Goal: Task Accomplishment & Management: Manage account settings

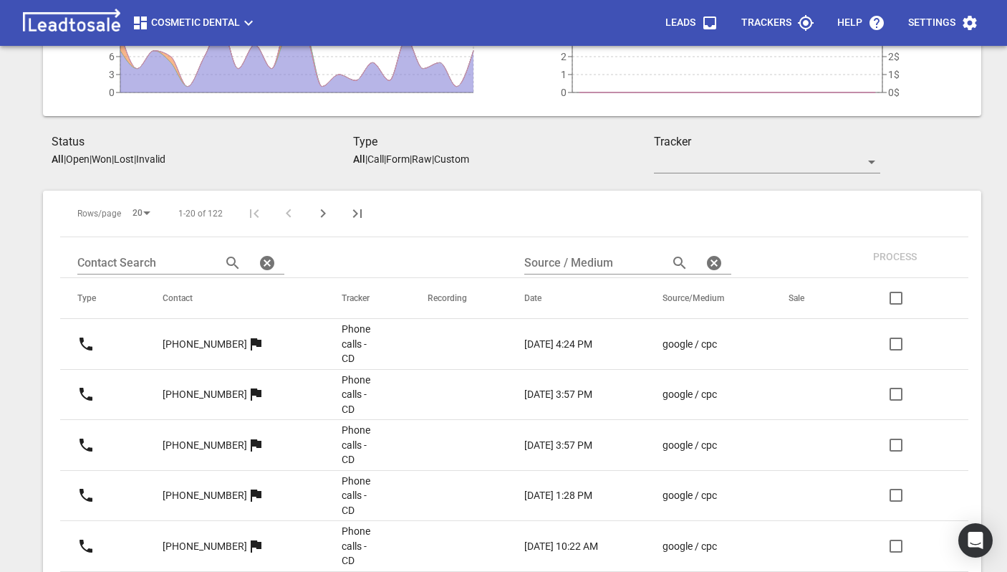
scroll to position [18, 0]
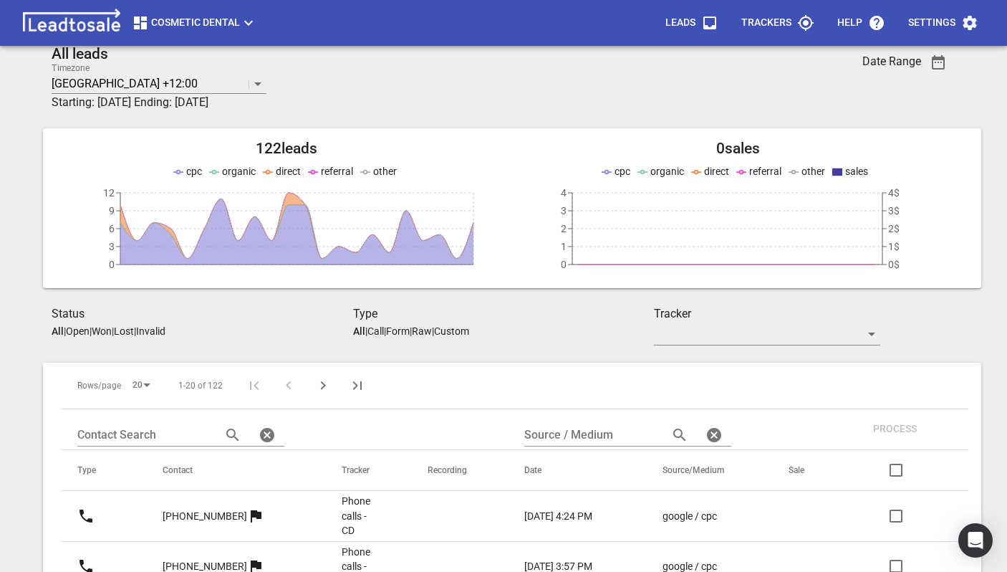
click at [790, 18] on p "Trackers" at bounding box center [767, 23] width 50 height 14
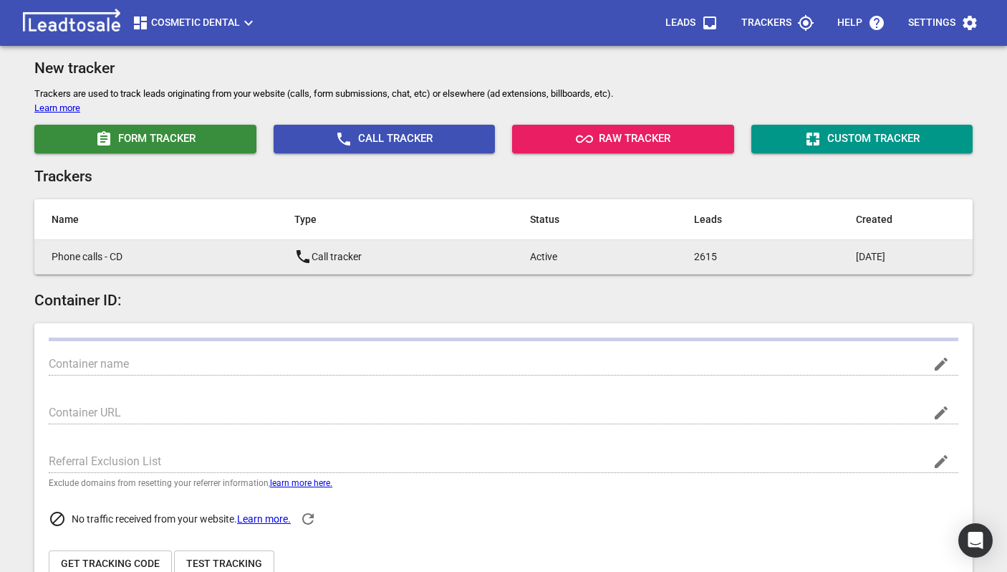
type input "Cosmetic Dental"
type input "https://www.cosmeticdental.co.nz/"
type input "leadto.sale"
type input "UA-7919562-1"
type input "G-KZWSC8XXRX"
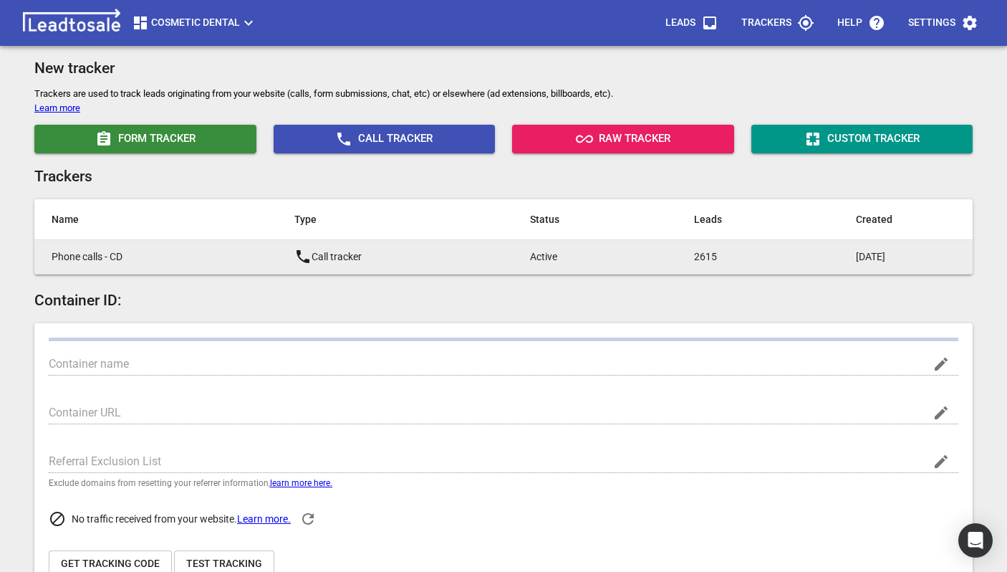
type input "pCXlrI0FSwaMQqCGqmVgoA"
type input "362943237462953"
checkbox input "true"
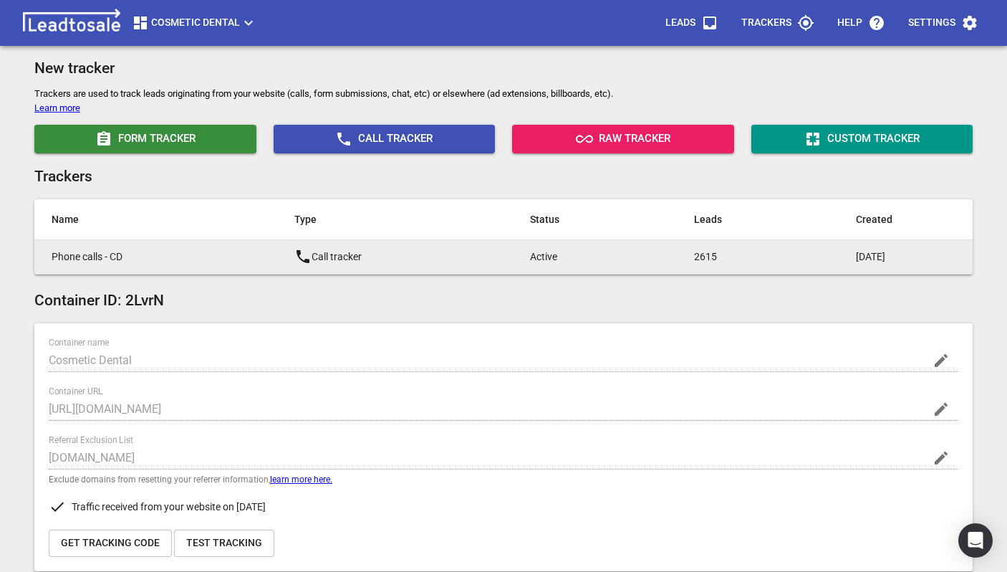
click at [169, 262] on p "Phone calls - CD" at bounding box center [145, 256] width 186 height 15
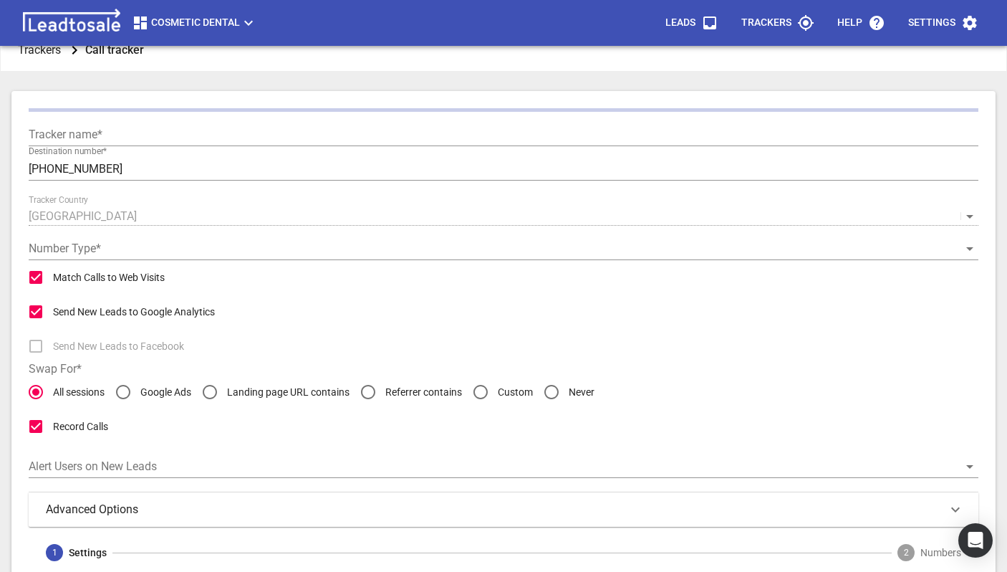
type input "Phone calls - CD"
type input "+6495242515"
radio input "false"
radio input "true"
checkbox input "false"
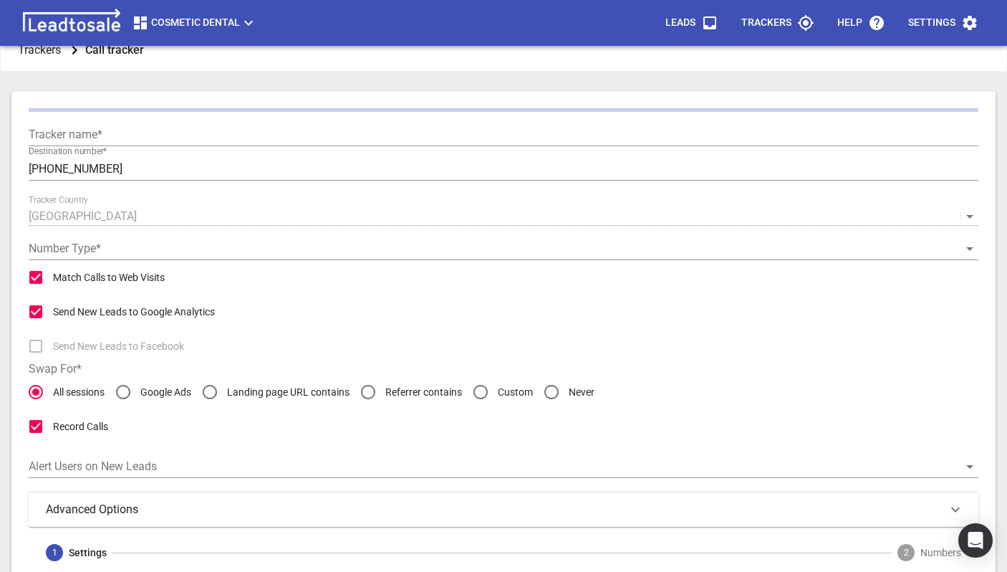
checkbox input "true"
type input "60"
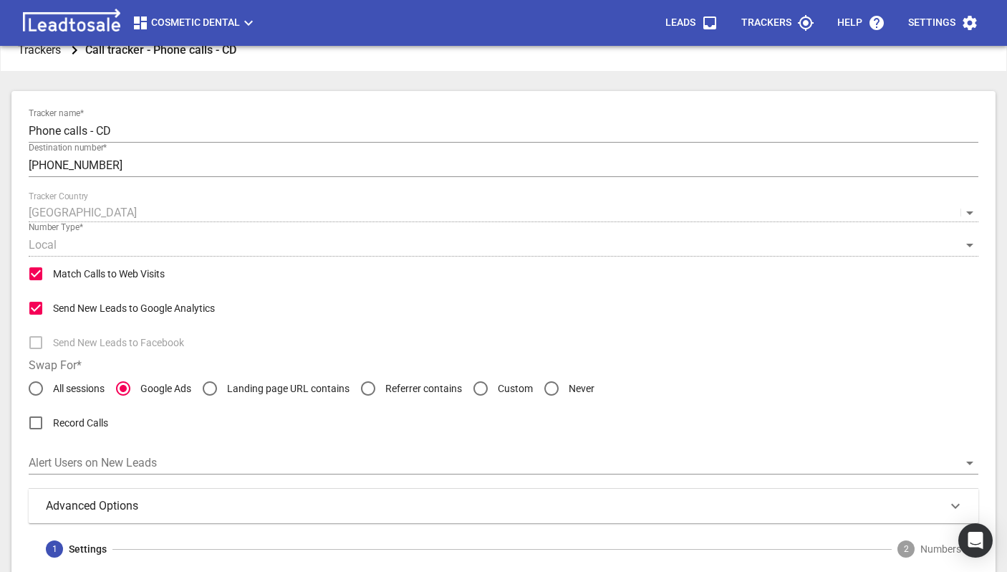
scroll to position [81, 0]
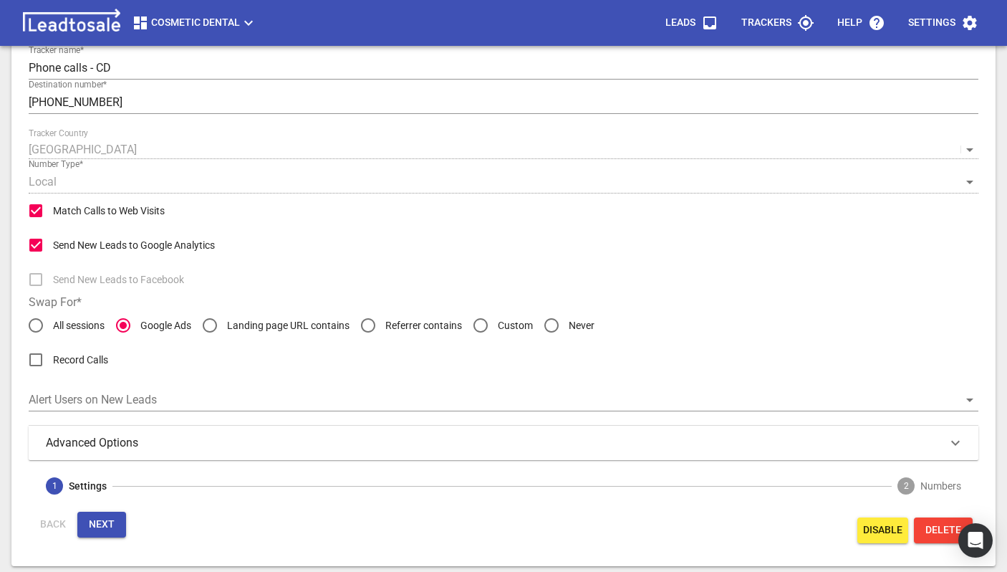
click at [193, 441] on div "Advanced Options" at bounding box center [504, 442] width 916 height 17
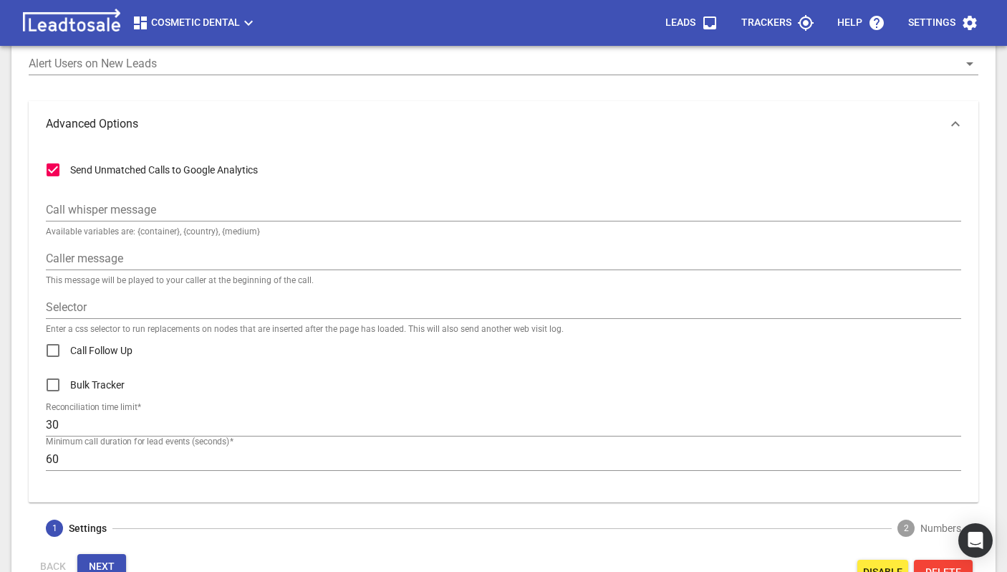
scroll to position [0, 0]
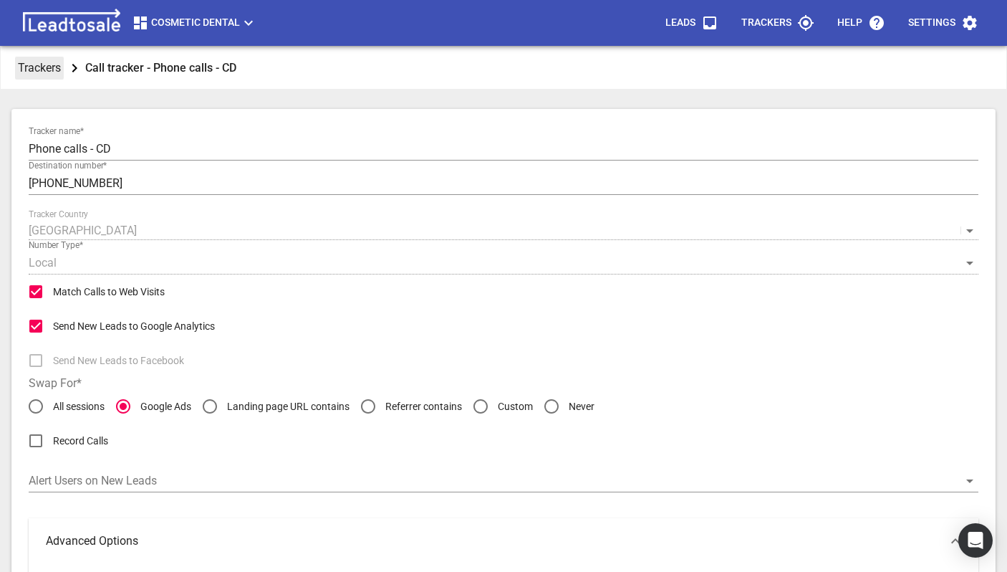
click at [40, 74] on p "Trackers" at bounding box center [39, 67] width 43 height 16
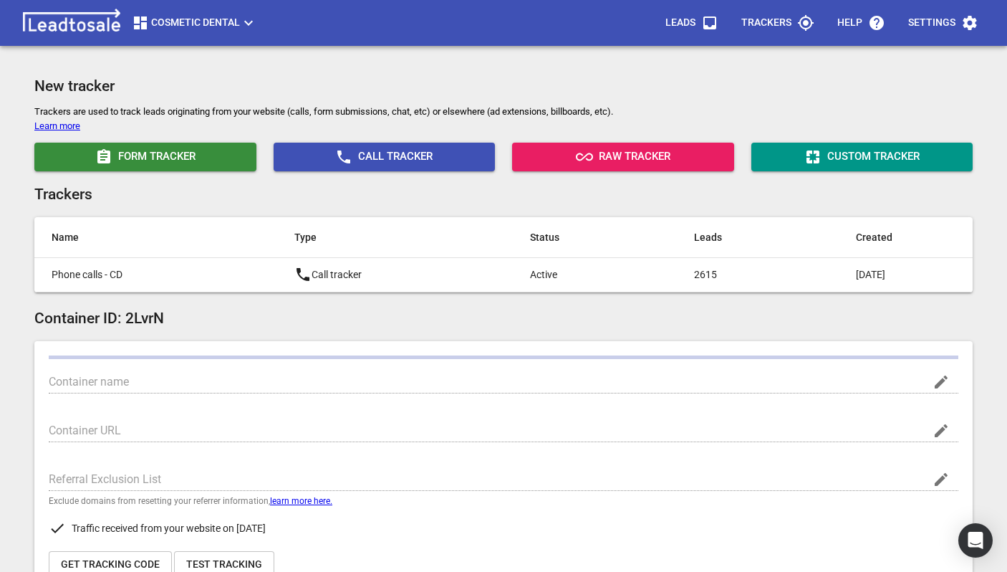
click at [688, 27] on p "Leads" at bounding box center [681, 23] width 30 height 14
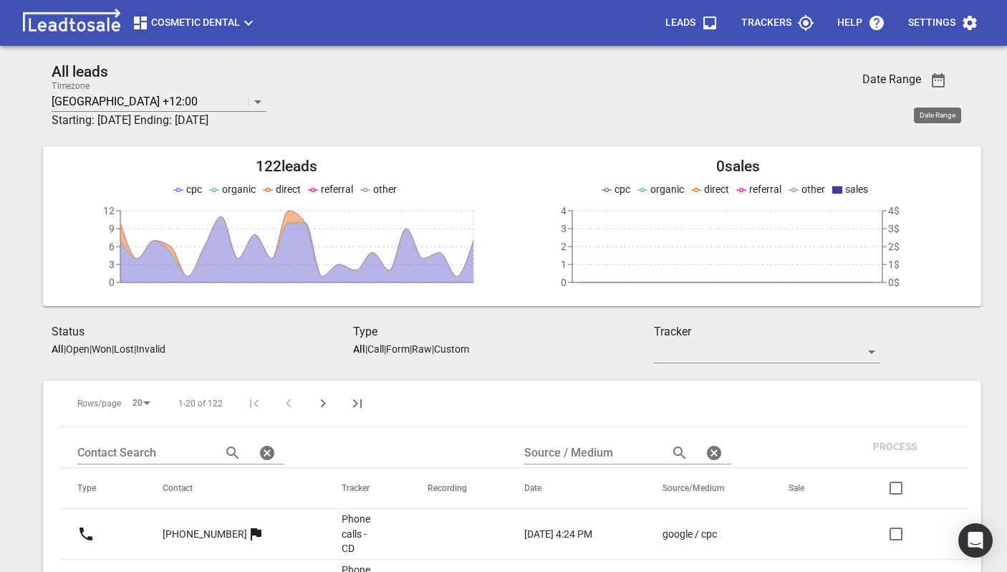
click at [935, 81] on icon "button" at bounding box center [938, 80] width 17 height 17
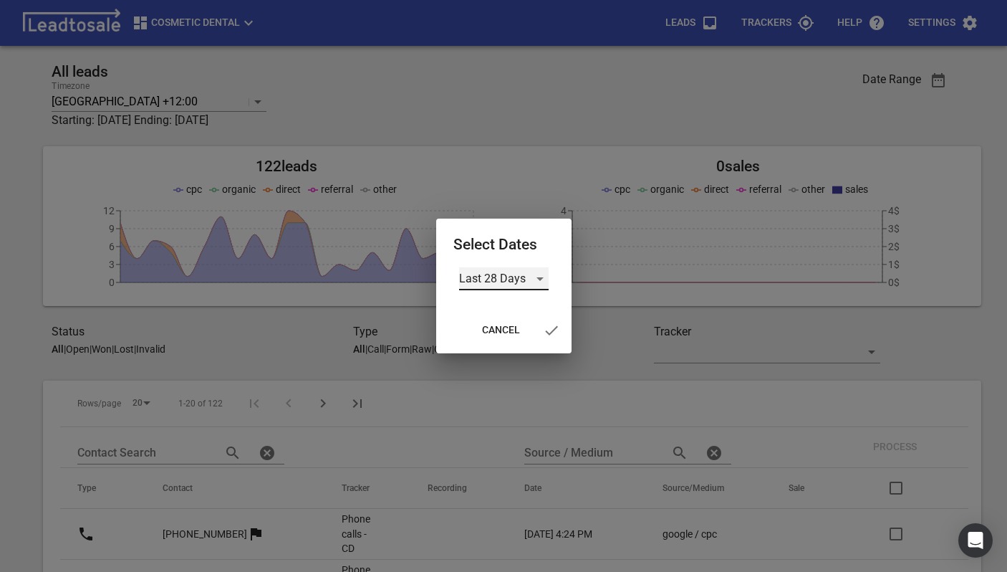
click at [508, 279] on div "Last 28 Days" at bounding box center [504, 278] width 90 height 23
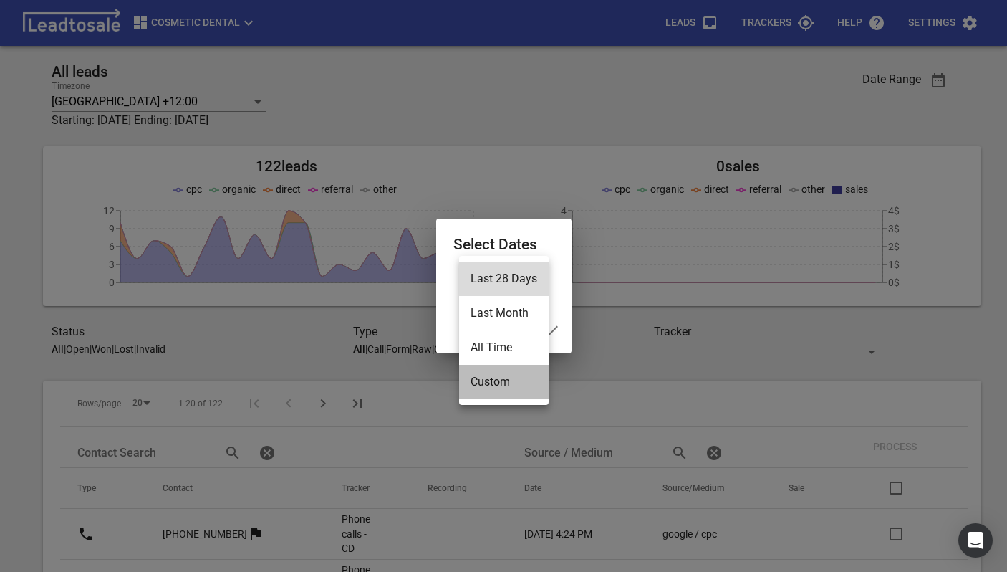
click at [499, 376] on li "Custom" at bounding box center [504, 382] width 90 height 34
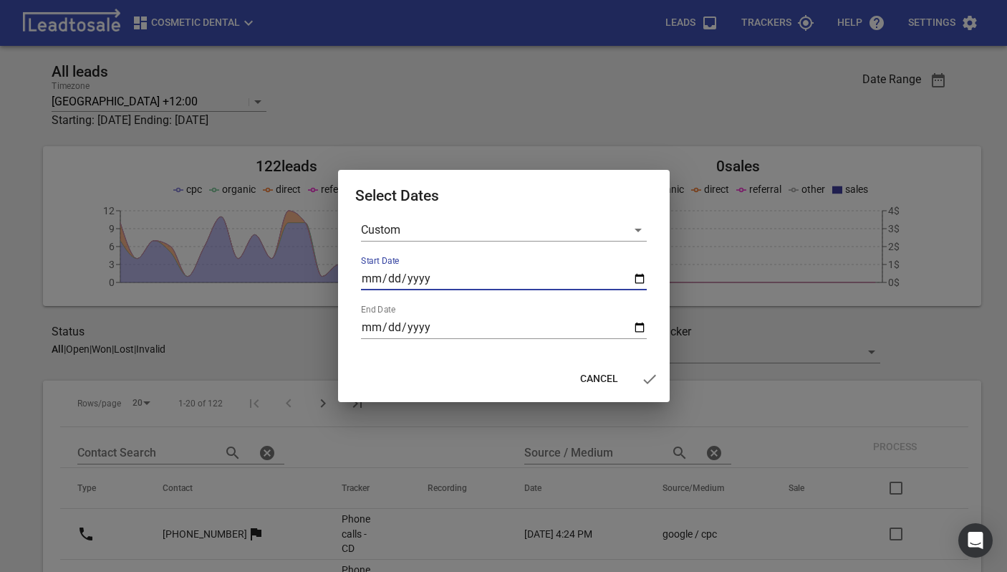
click at [645, 282] on input "Start Date" at bounding box center [504, 278] width 286 height 23
type input "2025-08-15"
click at [635, 325] on input "End Date" at bounding box center [504, 327] width 286 height 23
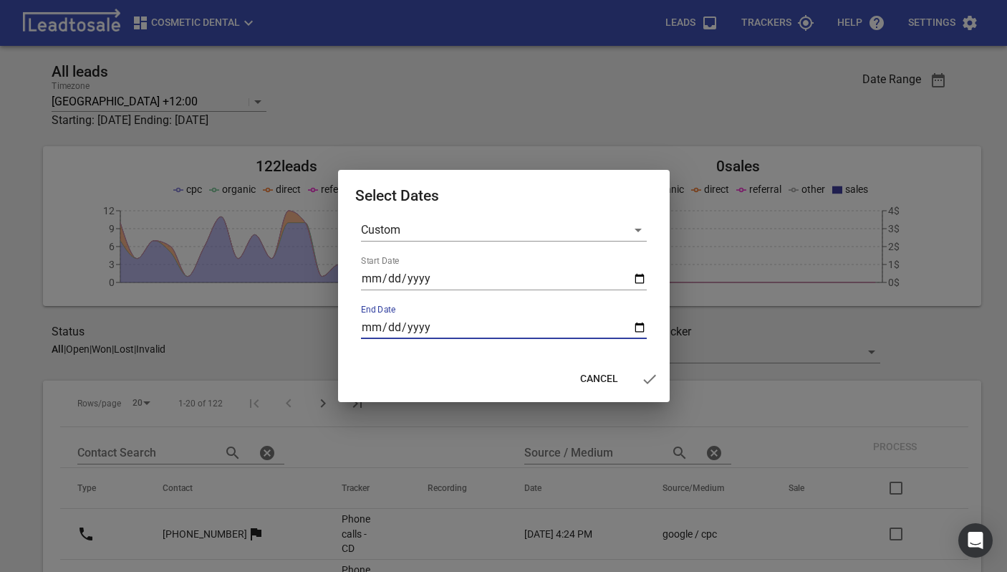
type input "2025-08-15"
click at [649, 379] on icon "button" at bounding box center [649, 378] width 17 height 17
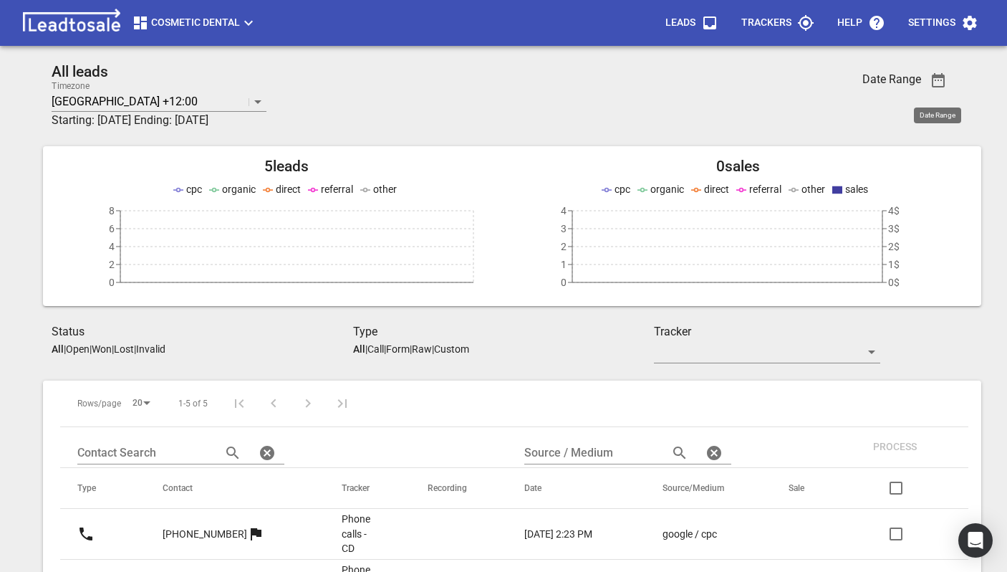
scroll to position [249, 0]
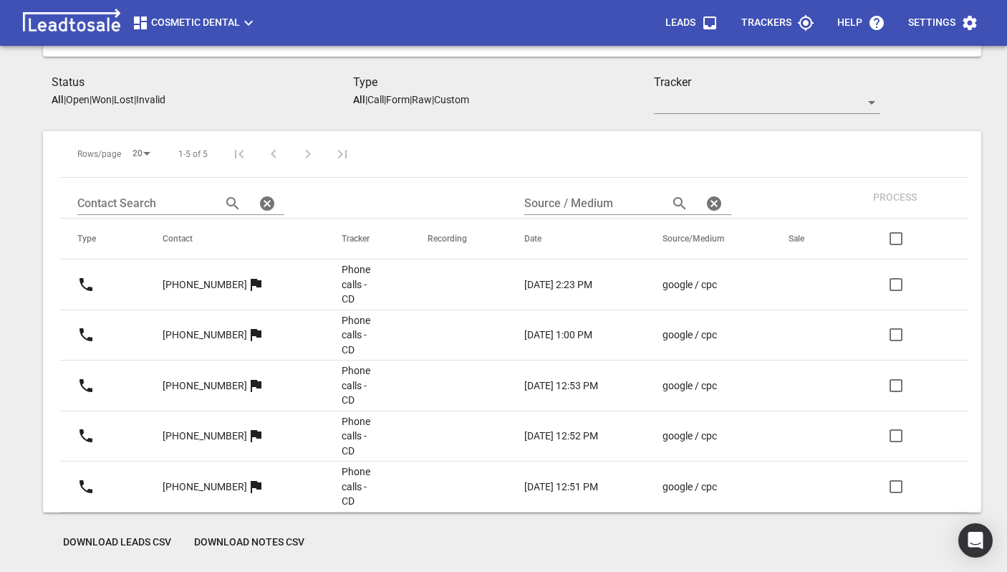
click at [193, 287] on p "[PHONE_NUMBER]" at bounding box center [205, 284] width 85 height 15
click at [200, 330] on p "[PHONE_NUMBER]" at bounding box center [205, 334] width 85 height 15
click at [198, 383] on p "[PHONE_NUMBER]" at bounding box center [205, 385] width 85 height 15
click at [200, 433] on p "[PHONE_NUMBER]" at bounding box center [205, 435] width 85 height 15
click at [201, 479] on p "[PHONE_NUMBER]" at bounding box center [205, 486] width 85 height 15
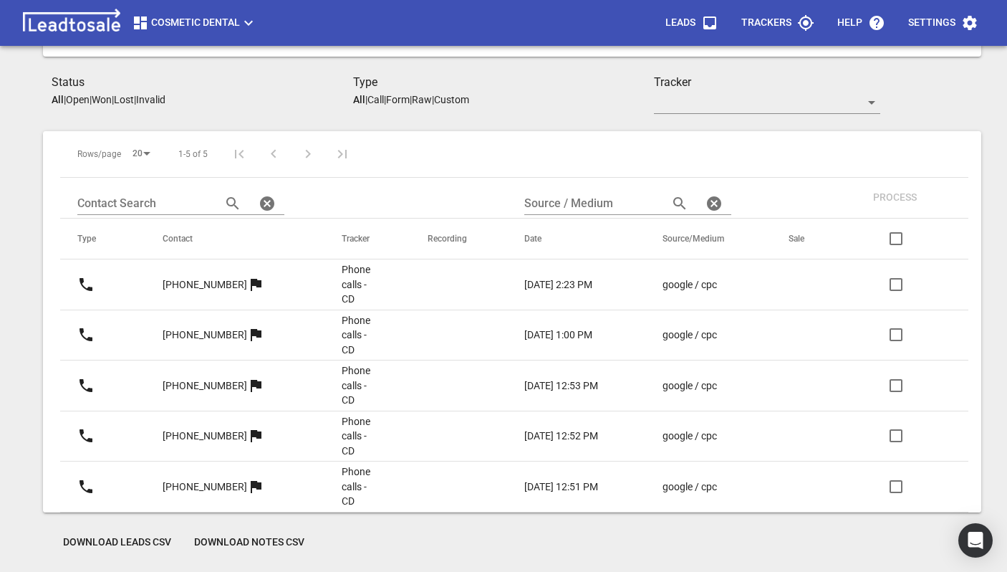
scroll to position [0, 0]
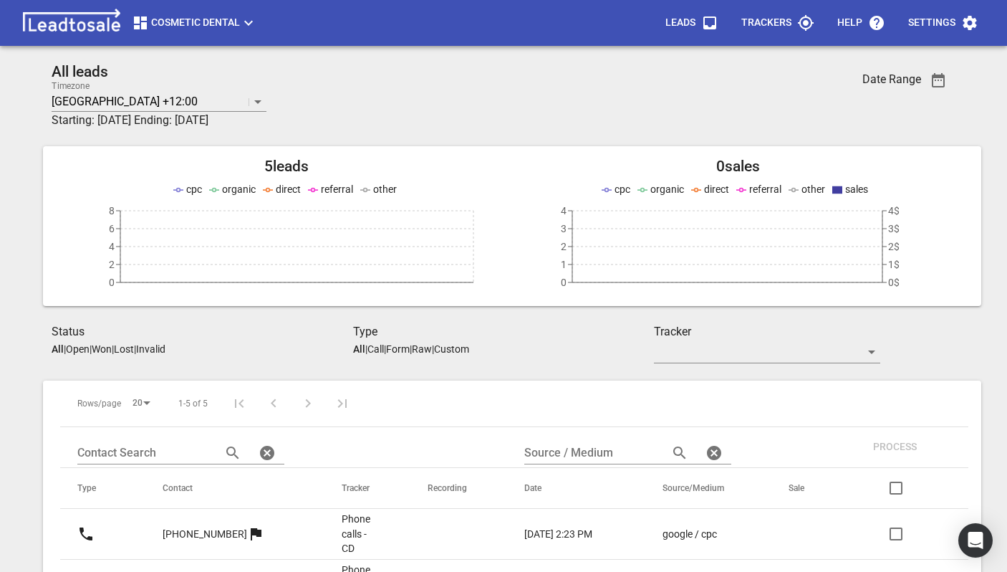
click at [219, 28] on span "Cosmetic Dental" at bounding box center [194, 22] width 125 height 17
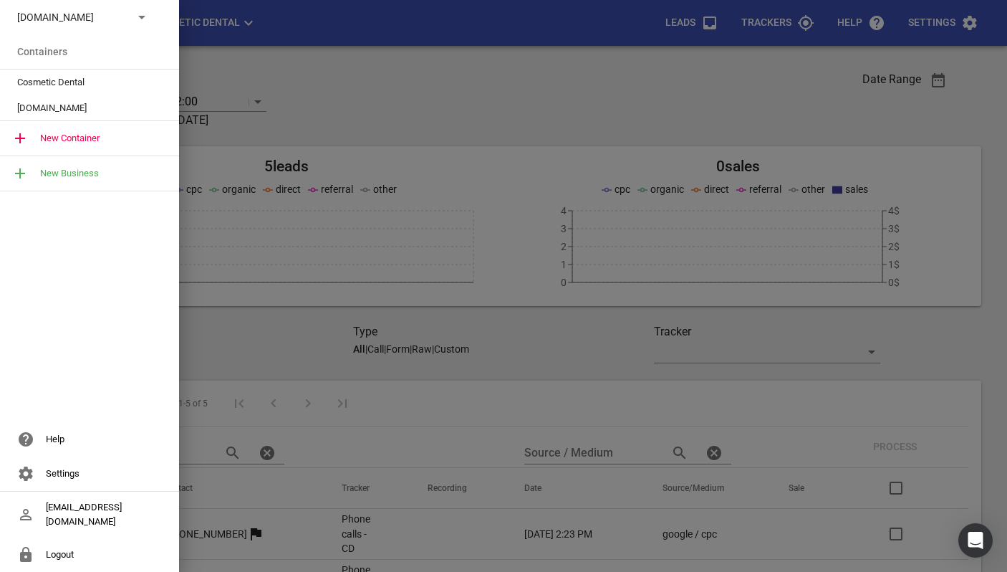
click at [143, 24] on icon at bounding box center [141, 17] width 17 height 17
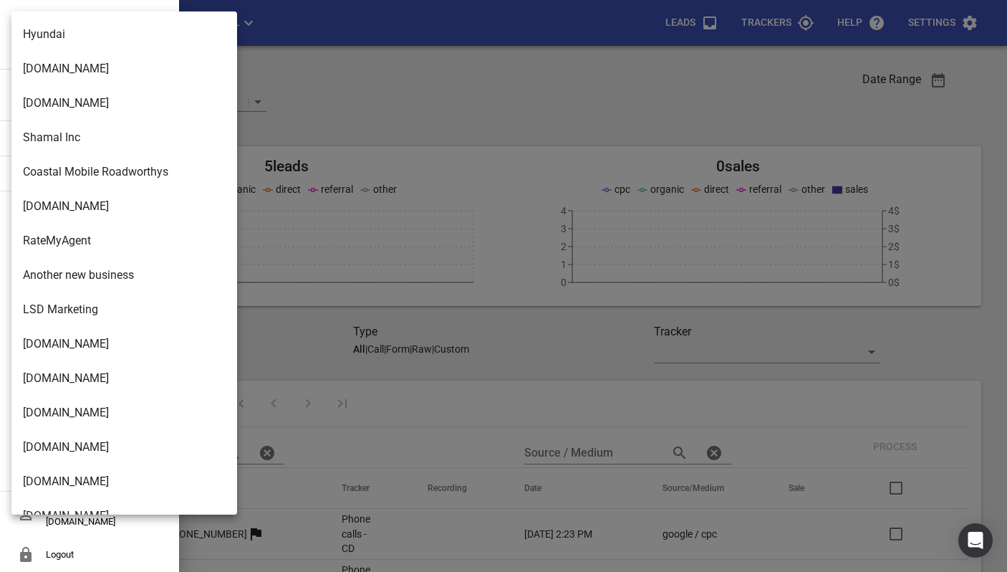
scroll to position [2213, 0]
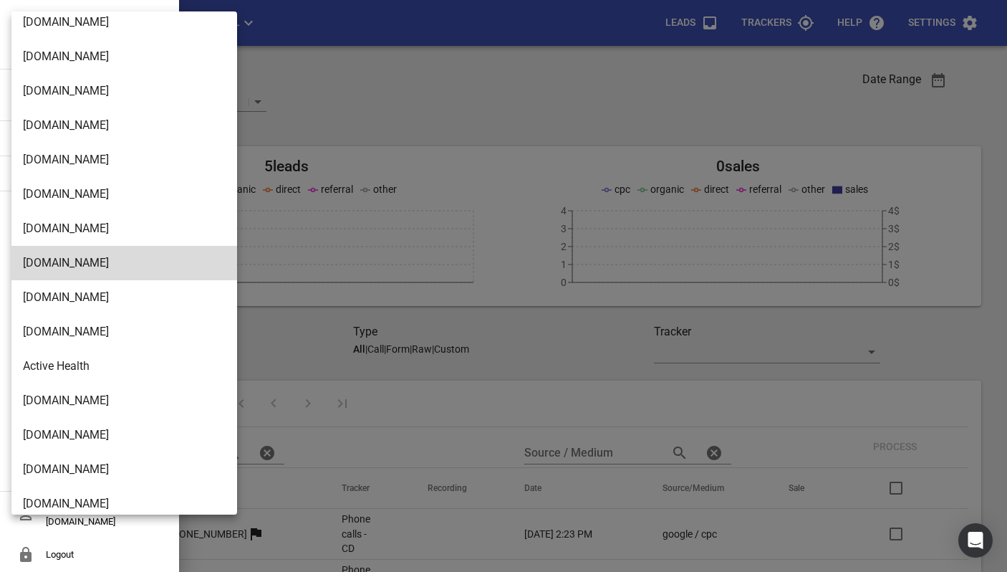
click at [348, 69] on div at bounding box center [503, 286] width 1007 height 572
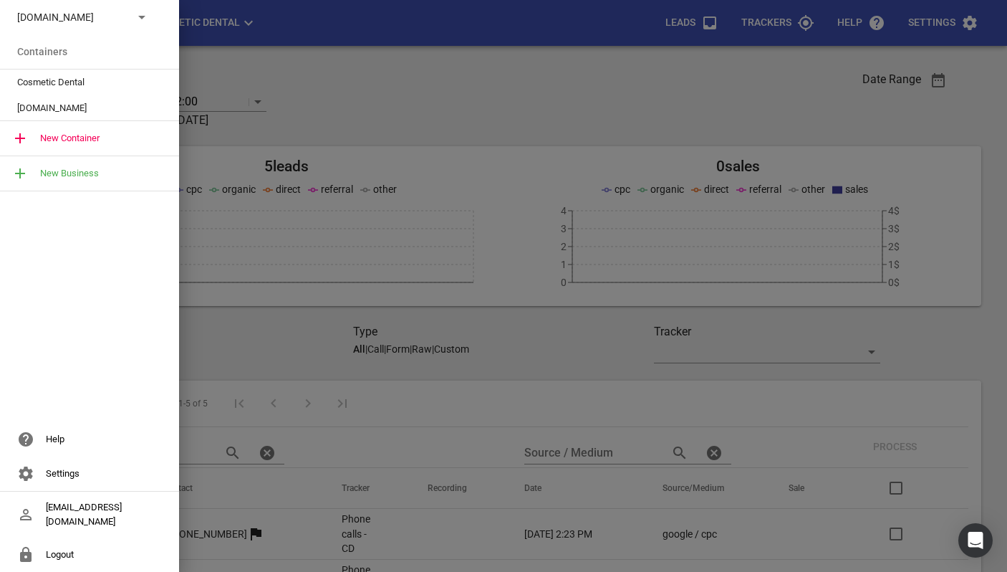
click at [348, 69] on div at bounding box center [503, 286] width 1007 height 572
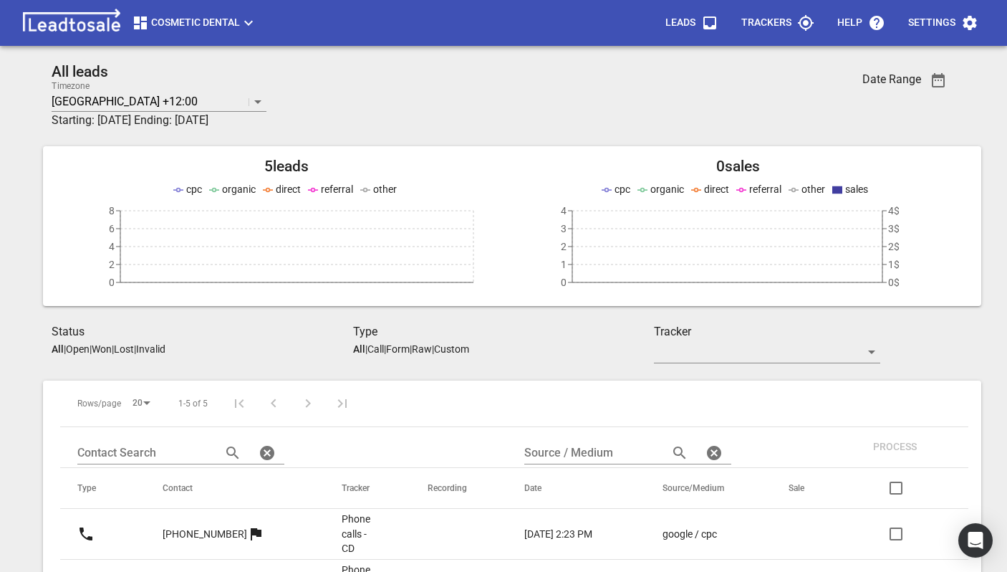
click at [772, 27] on p "Trackers" at bounding box center [767, 23] width 50 height 14
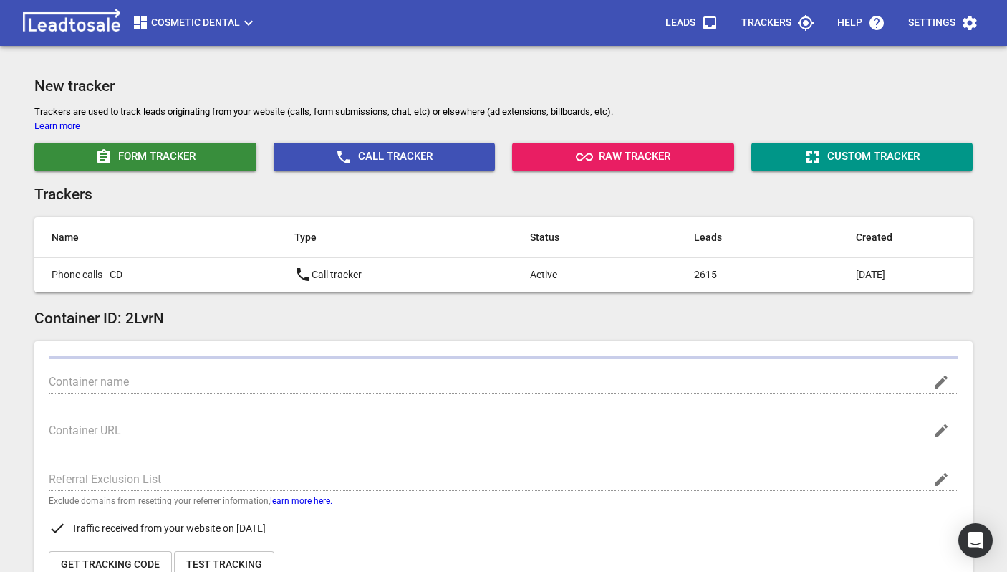
type input "Cosmetic Dental"
type input "https://www.cosmeticdental.co.nz/"
type input "leadto.sale"
type input "UA-7919562-1"
type input "G-KZWSC8XXRX"
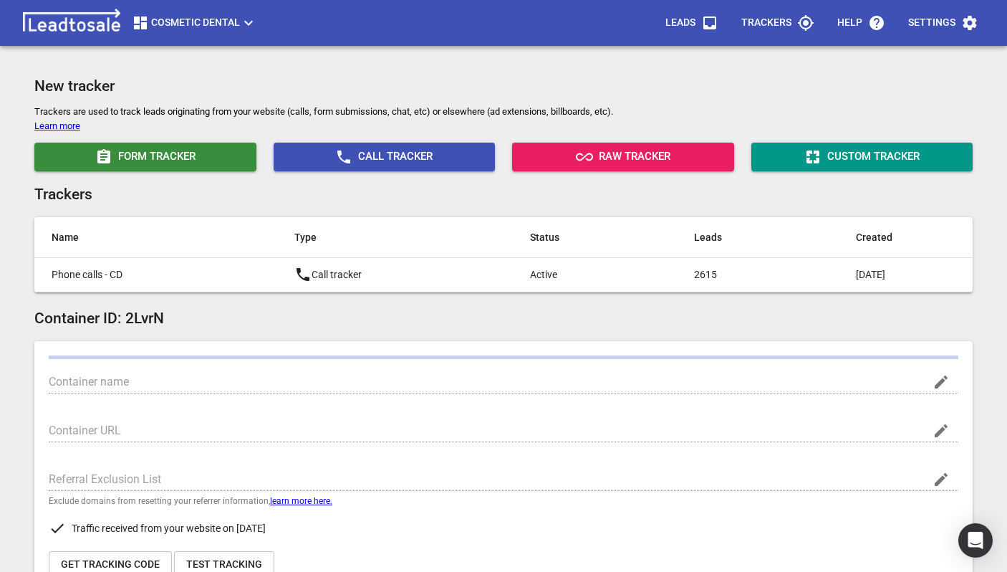
type input "pCXlrI0FSwaMQqCGqmVgoA"
type input "362943237462953"
checkbox input "true"
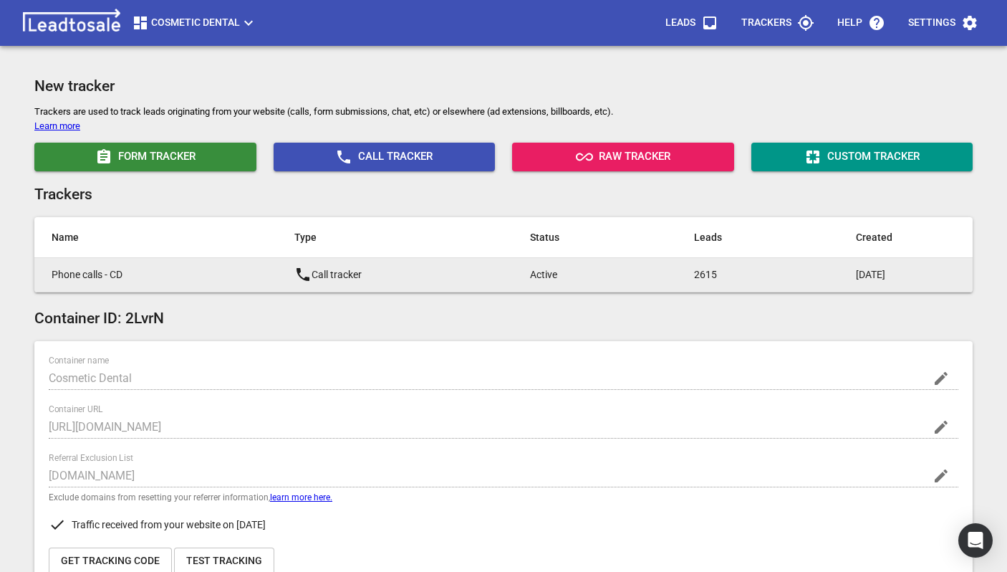
click at [325, 267] on p "Call tracker" at bounding box center [383, 274] width 178 height 17
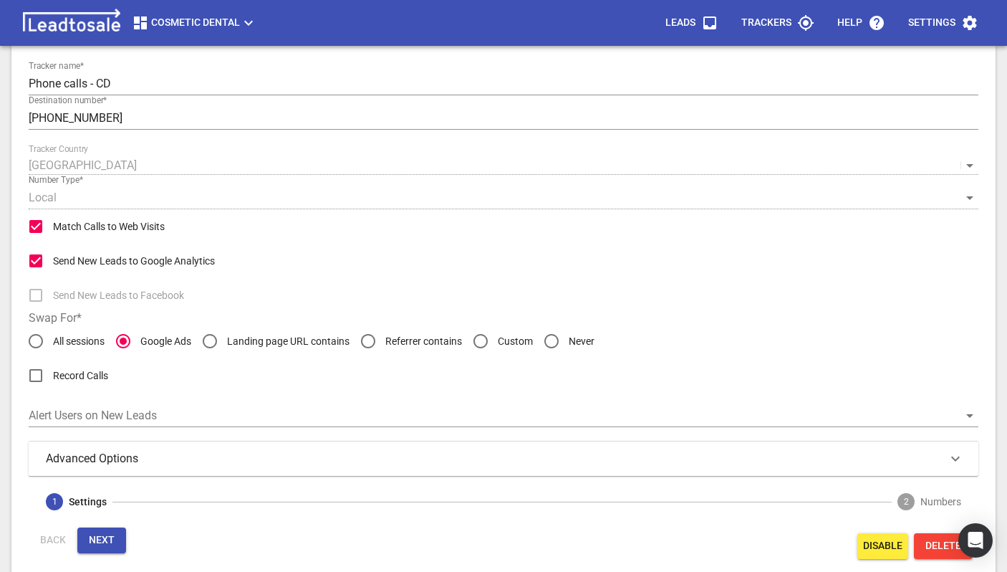
scroll to position [81, 0]
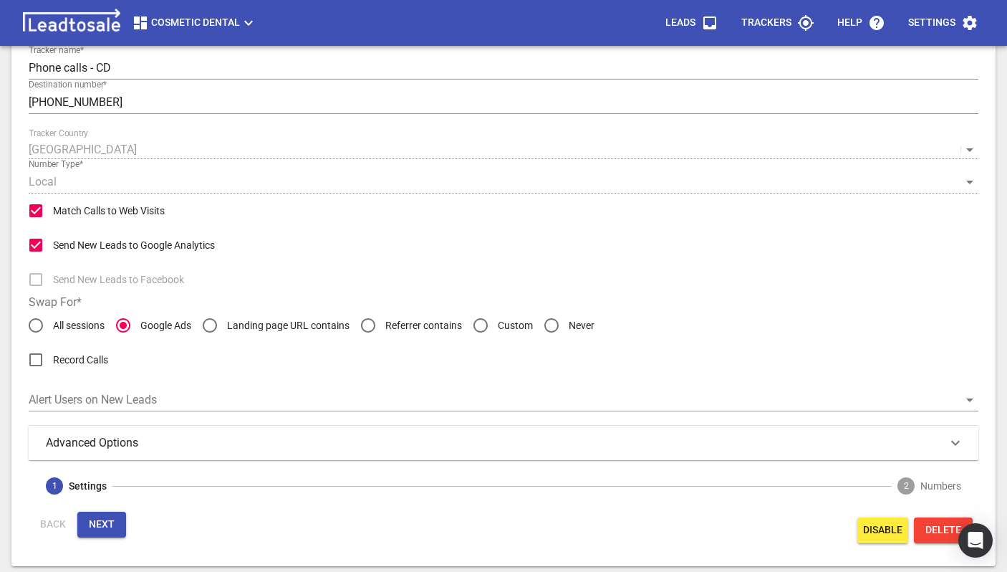
click at [144, 448] on h3 "Advanced Options" at bounding box center [103, 442] width 115 height 17
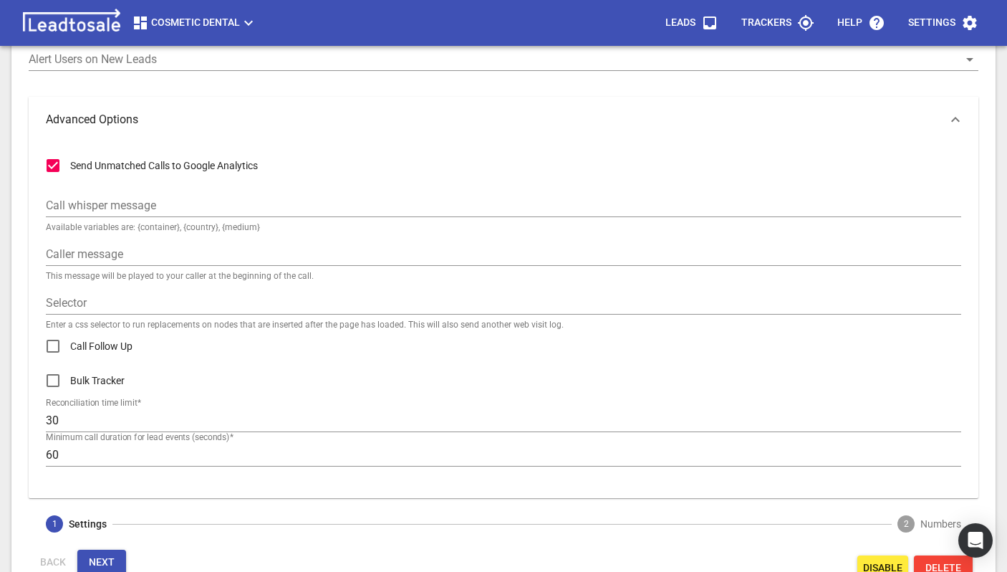
scroll to position [459, 0]
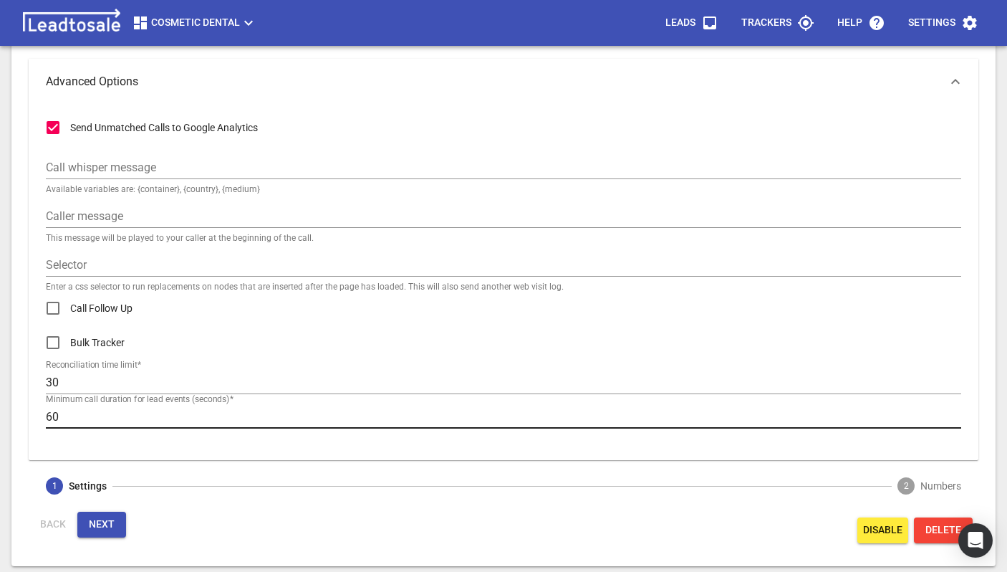
click at [87, 417] on input "60" at bounding box center [504, 416] width 916 height 23
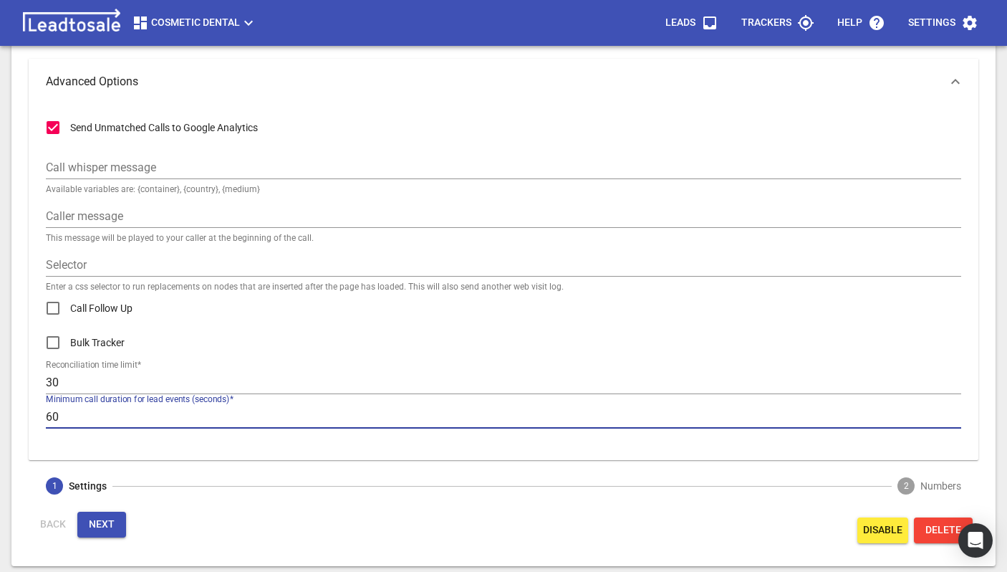
click at [87, 417] on input "60" at bounding box center [504, 416] width 916 height 23
click at [213, 25] on span "Cosmetic Dental" at bounding box center [194, 22] width 125 height 17
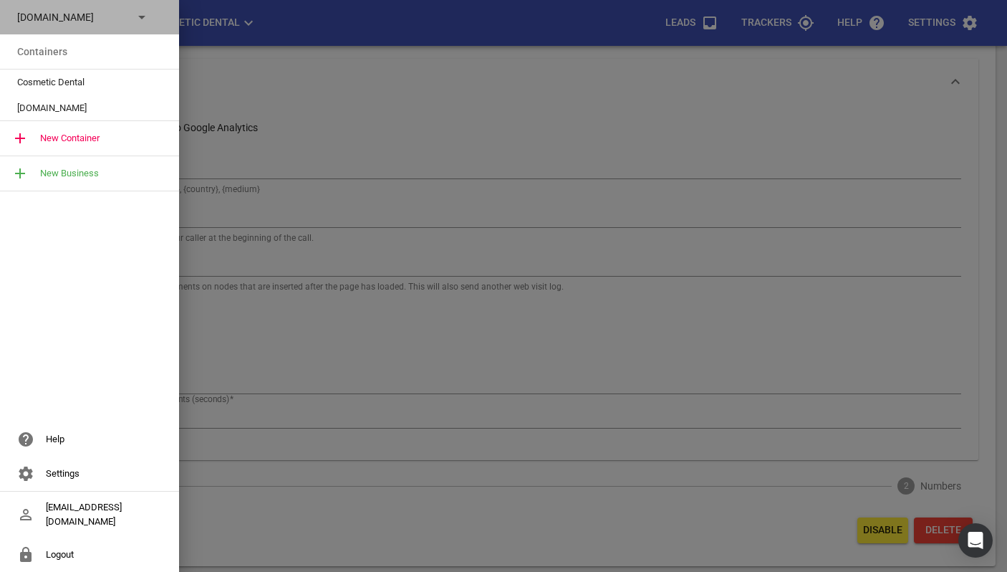
click at [128, 14] on div "theprintcompany.co.nz" at bounding box center [75, 17] width 116 height 15
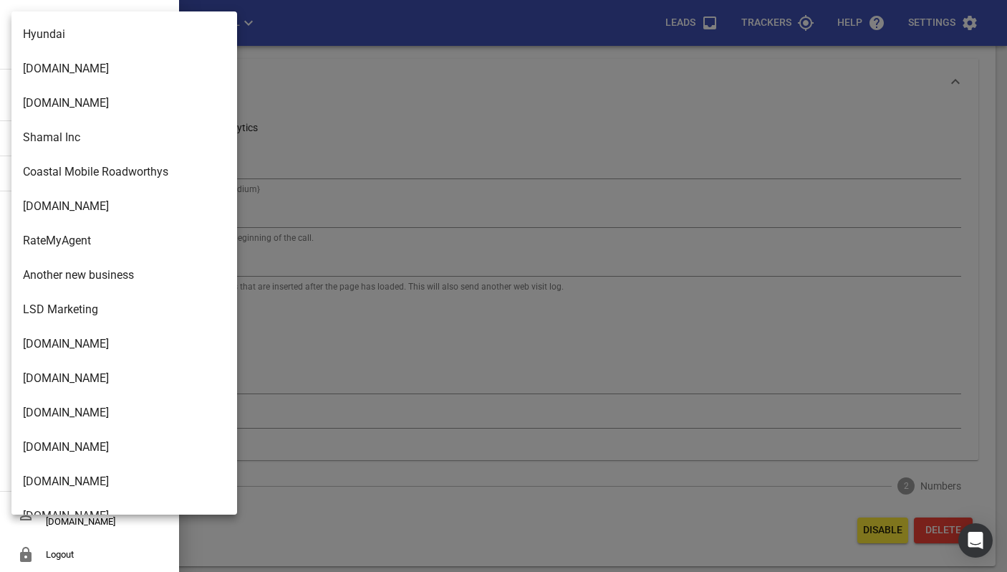
scroll to position [2213, 0]
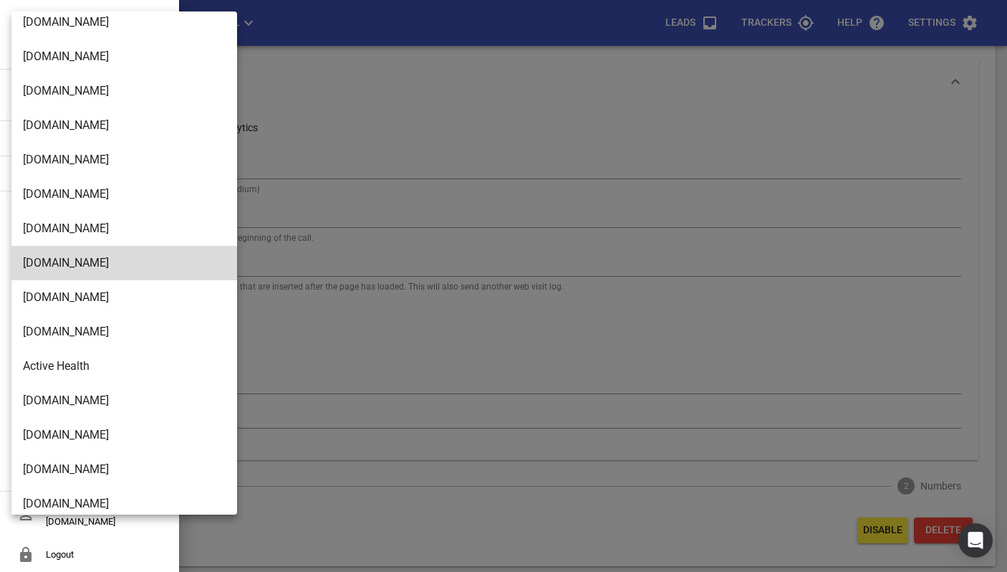
click at [359, 49] on div at bounding box center [503, 286] width 1007 height 572
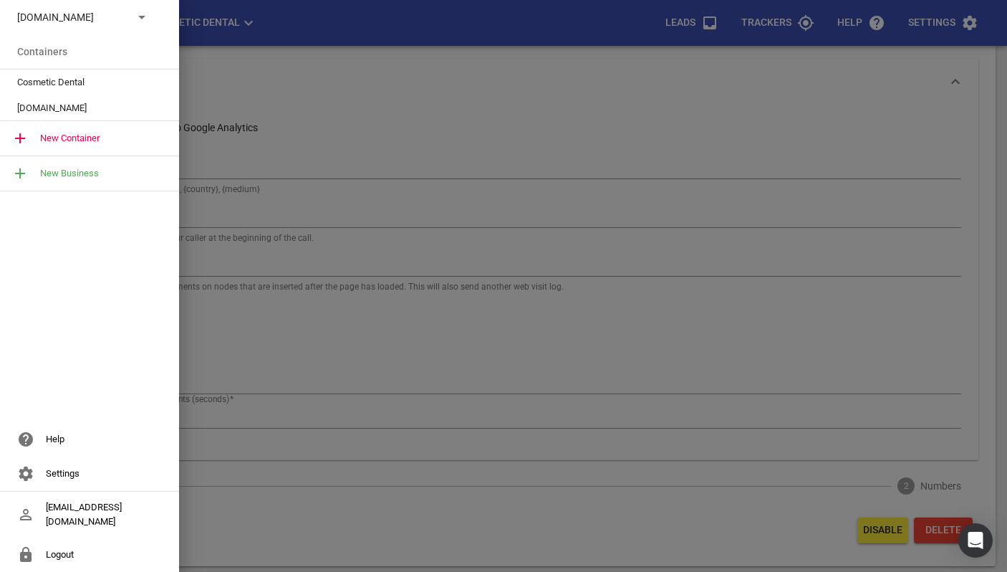
click at [910, 72] on div at bounding box center [503, 286] width 1007 height 572
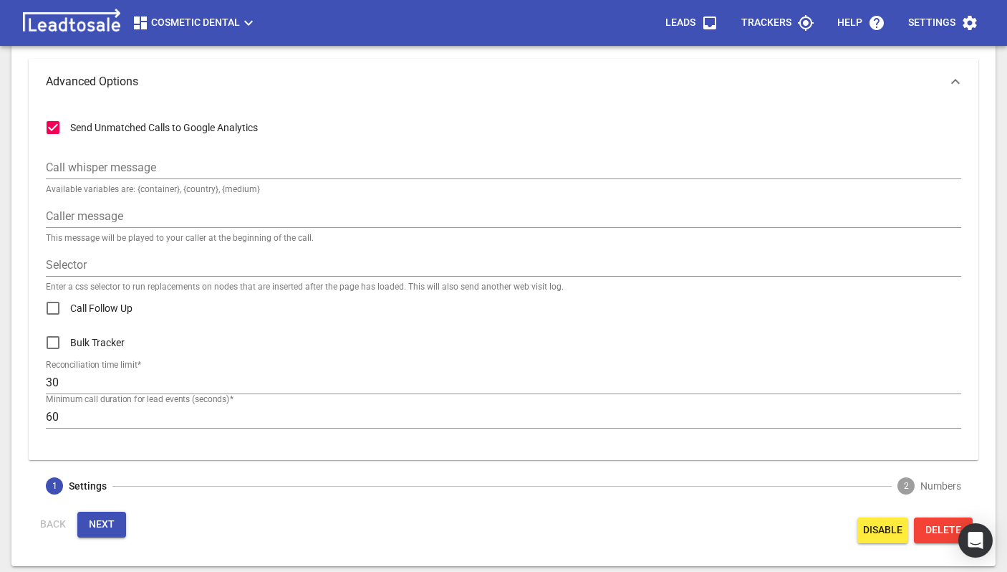
click at [198, 21] on span "Cosmetic Dental" at bounding box center [194, 22] width 125 height 17
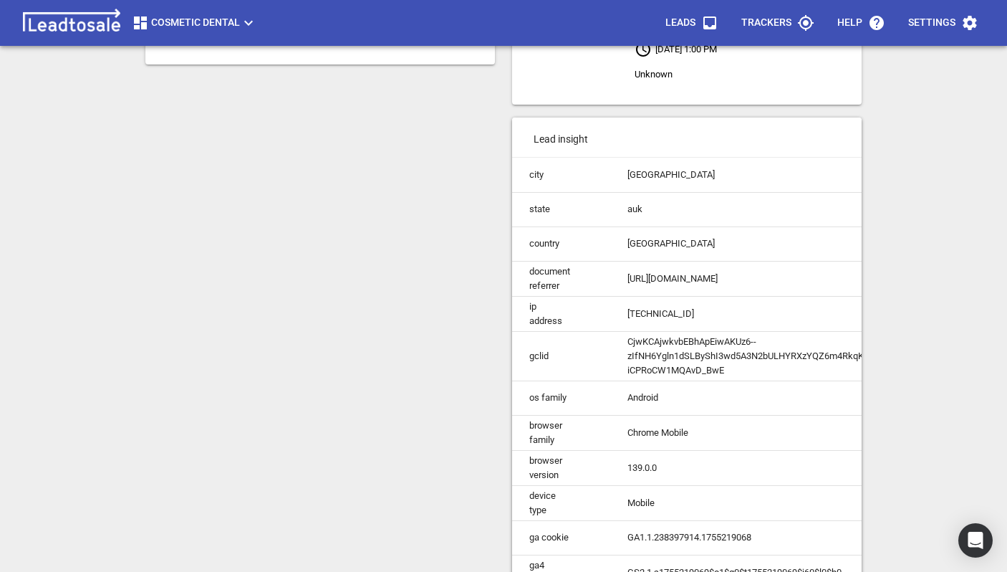
scroll to position [293, 0]
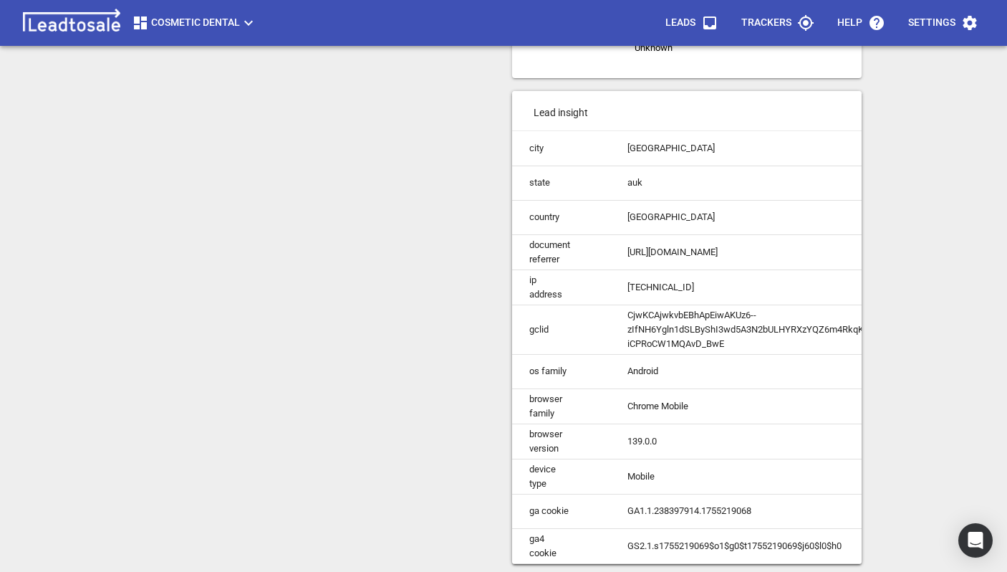
click at [705, 544] on td "GS2.1.s1755219069$o1$g0$t1755219069$j60$l0$h0" at bounding box center [752, 545] width 285 height 35
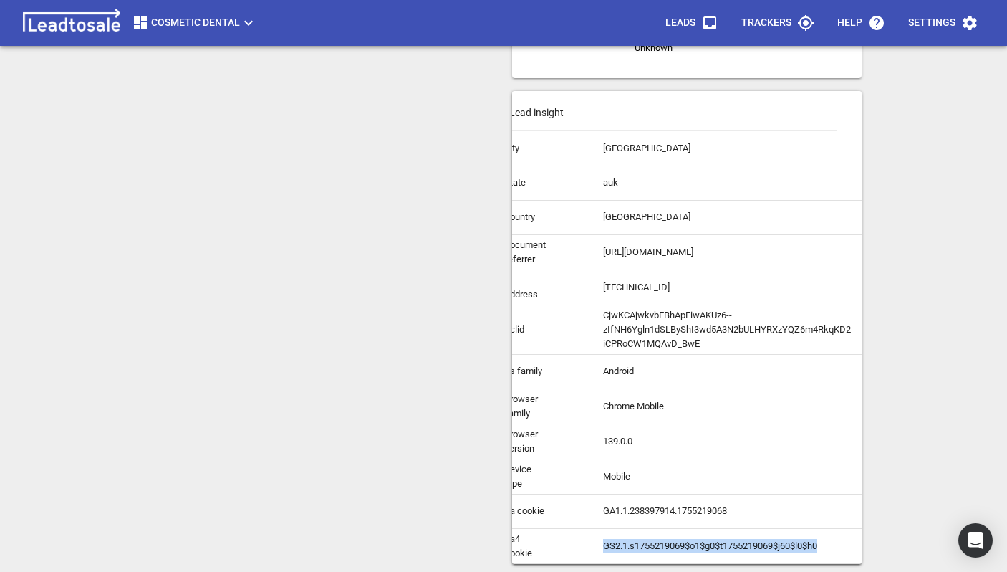
scroll to position [0, 27]
copy td "s1755219069"
click at [628, 549] on td "GS2.1.s1755219069$o1$g0$t1755219069$j60$l0$h0" at bounding box center [726, 545] width 285 height 35
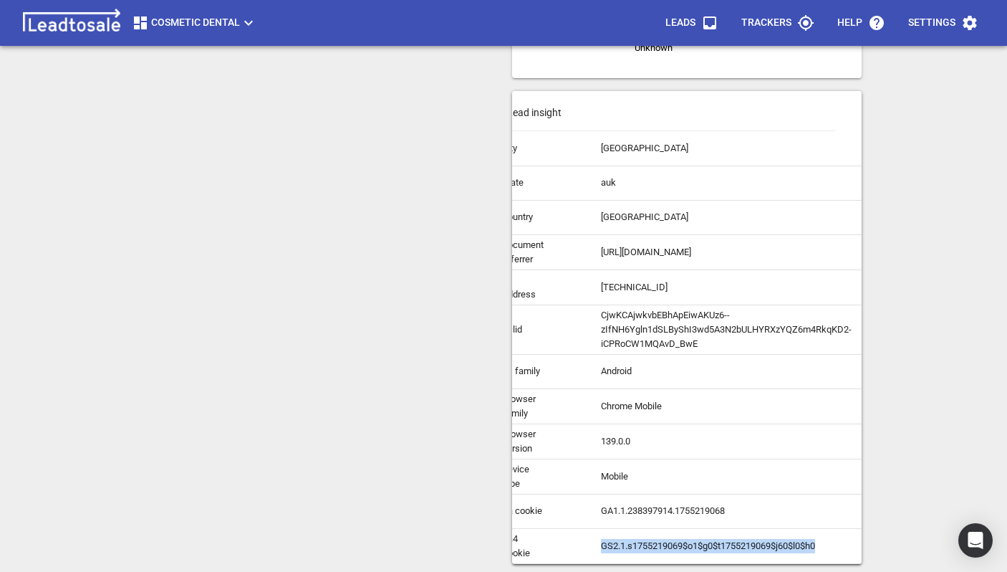
click at [628, 549] on td "GS2.1.s1755219069$o1$g0$t1755219069$j60$l0$h0" at bounding box center [726, 545] width 285 height 35
copy td "."
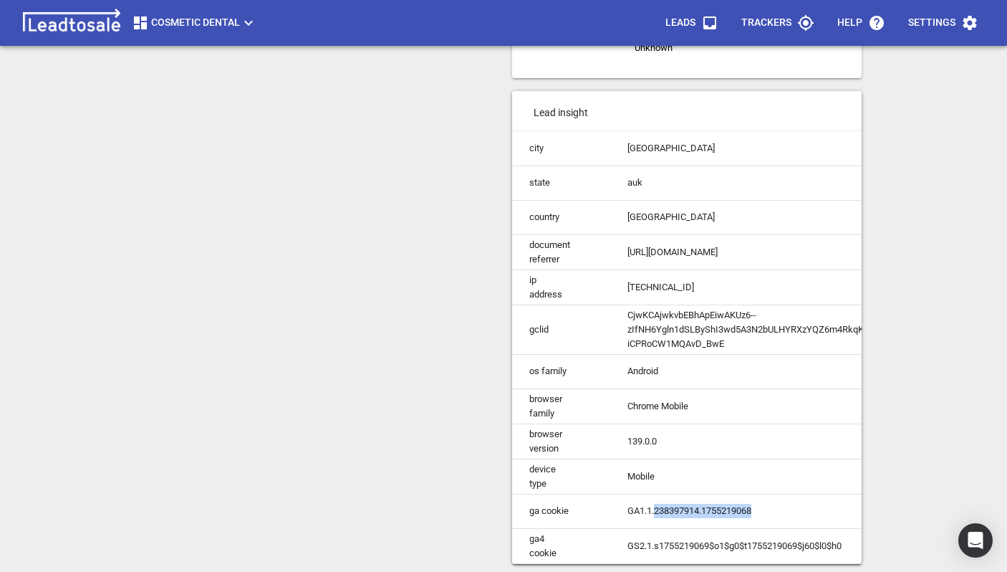
drag, startPoint x: 658, startPoint y: 512, endPoint x: 767, endPoint y: 513, distance: 109.6
click at [767, 513] on td "GA1.1.238397914.1755219068" at bounding box center [752, 511] width 285 height 34
click at [675, 509] on td "GA1.1.238397914.1755219068" at bounding box center [752, 511] width 285 height 34
drag, startPoint x: 659, startPoint y: 510, endPoint x: 719, endPoint y: 510, distance: 59.5
click at [719, 510] on td "GA1.1.238397914.1755219068" at bounding box center [752, 511] width 285 height 34
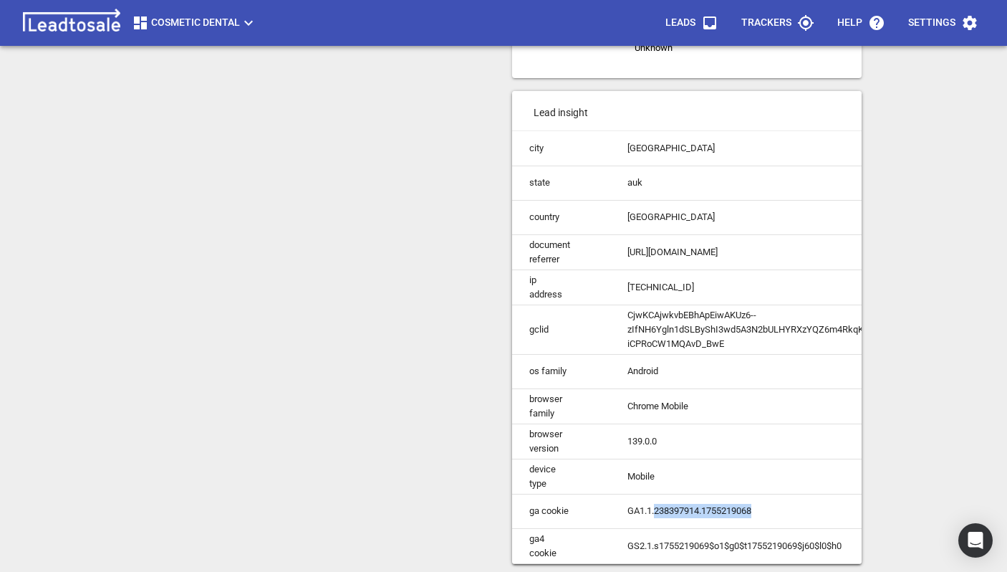
drag, startPoint x: 764, startPoint y: 510, endPoint x: 658, endPoint y: 512, distance: 105.3
click at [658, 512] on td "GA1.1.238397914.1755219068" at bounding box center [752, 511] width 285 height 34
copy td "238397914.1755219068"
